Goal: Navigation & Orientation: Find specific page/section

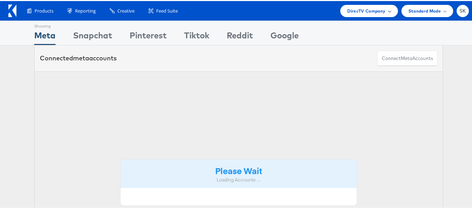
click at [364, 14] on div "DirecTV Company" at bounding box center [368, 10] width 57 height 12
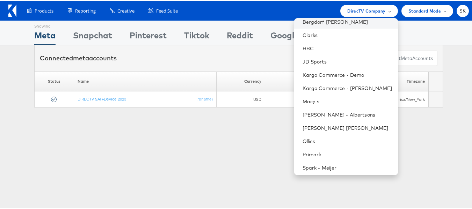
scroll to position [113, 0]
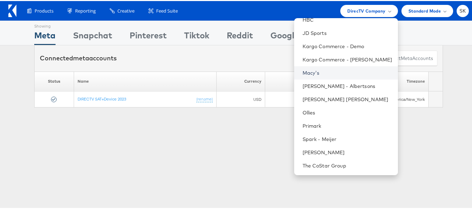
click at [304, 72] on link "Macy's" at bounding box center [347, 71] width 90 height 7
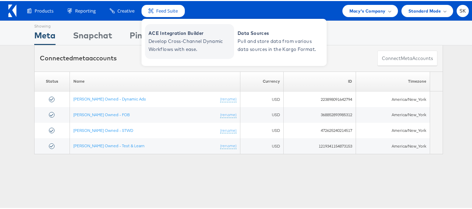
click at [164, 36] on span "ACE Integration Builder" at bounding box center [190, 32] width 84 height 8
